Goal: Transaction & Acquisition: Purchase product/service

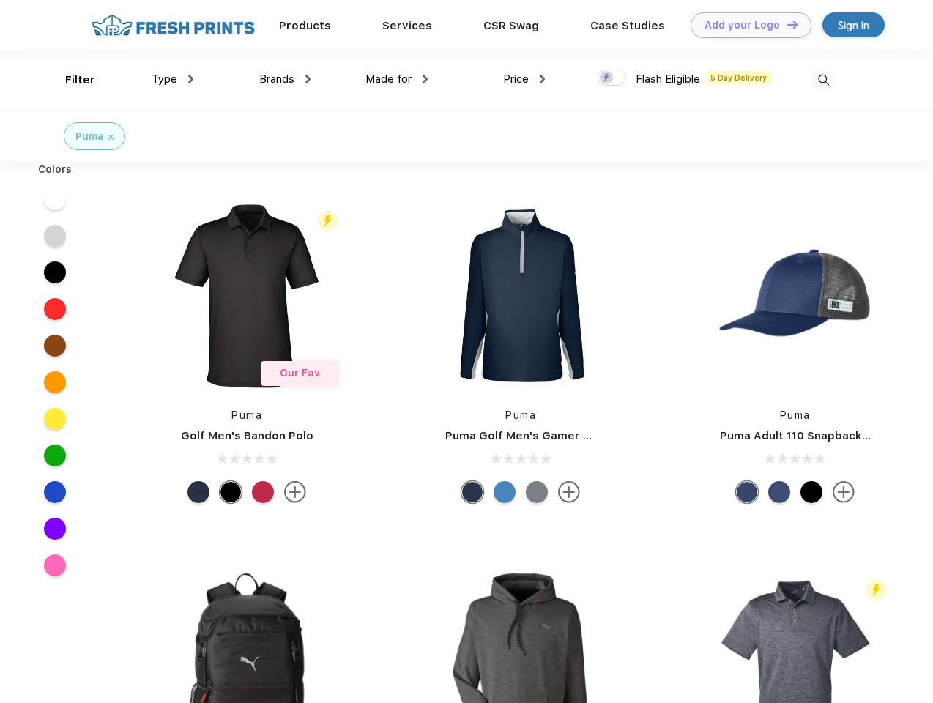
click at [745, 25] on link "Add your Logo Design Tool" at bounding box center [750, 25] width 121 height 26
click at [0, 0] on div "Design Tool" at bounding box center [0, 0] width 0 height 0
click at [786, 24] on link "Add your Logo Design Tool" at bounding box center [750, 25] width 121 height 26
click at [70, 80] on div "Filter" at bounding box center [80, 80] width 30 height 17
click at [173, 79] on span "Type" at bounding box center [165, 78] width 26 height 13
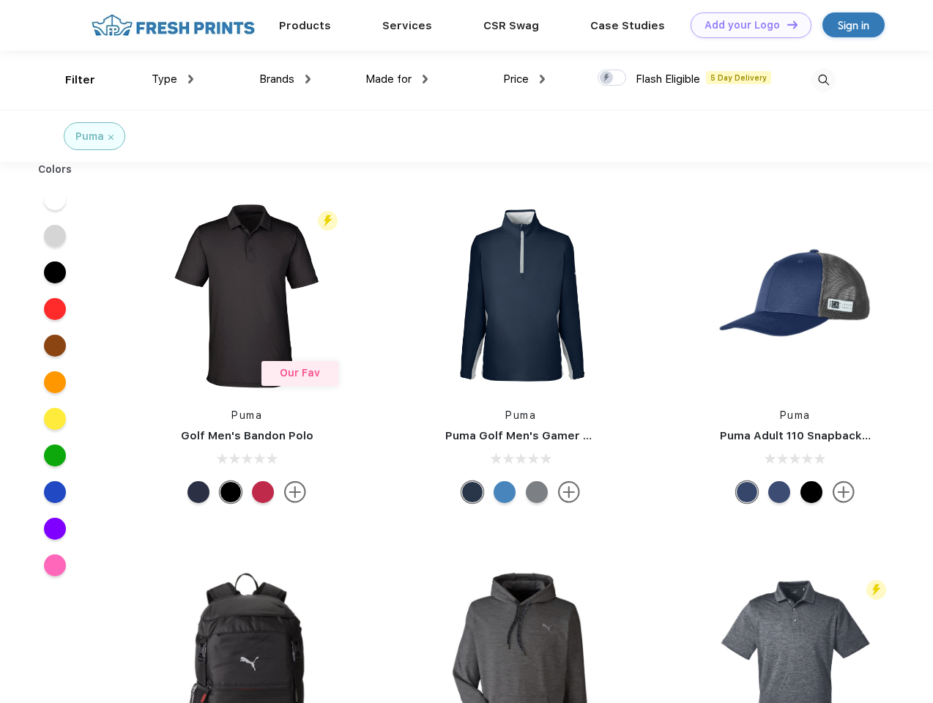
click at [285, 79] on span "Brands" at bounding box center [276, 78] width 35 height 13
click at [397, 79] on span "Made for" at bounding box center [388, 78] width 46 height 13
click at [524, 79] on span "Price" at bounding box center [516, 78] width 26 height 13
click at [612, 78] on div at bounding box center [611, 78] width 29 height 16
click at [607, 78] on input "checkbox" at bounding box center [602, 74] width 10 height 10
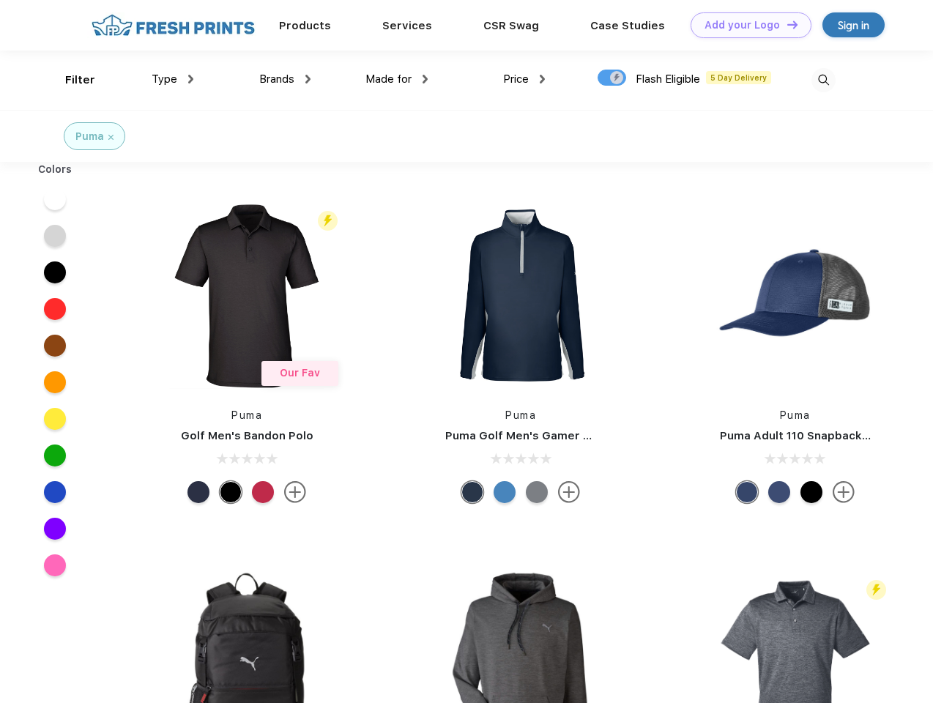
click at [823, 80] on img at bounding box center [823, 80] width 24 height 24
